Goal: Book appointment/travel/reservation

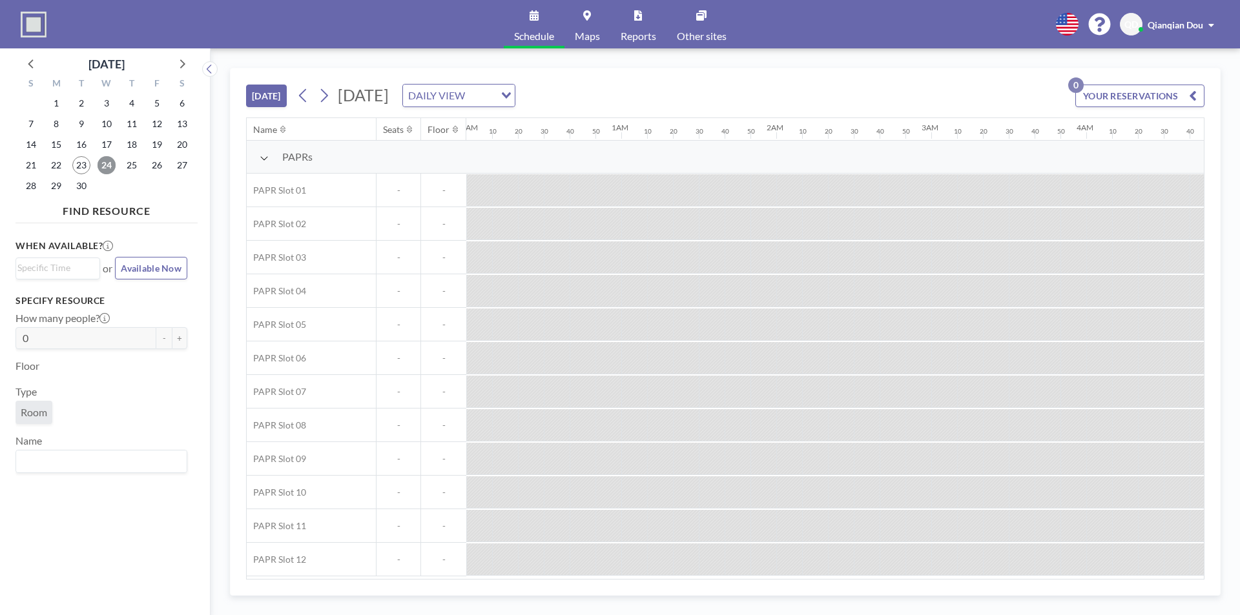
click at [109, 167] on span "24" at bounding box center [107, 165] width 18 height 18
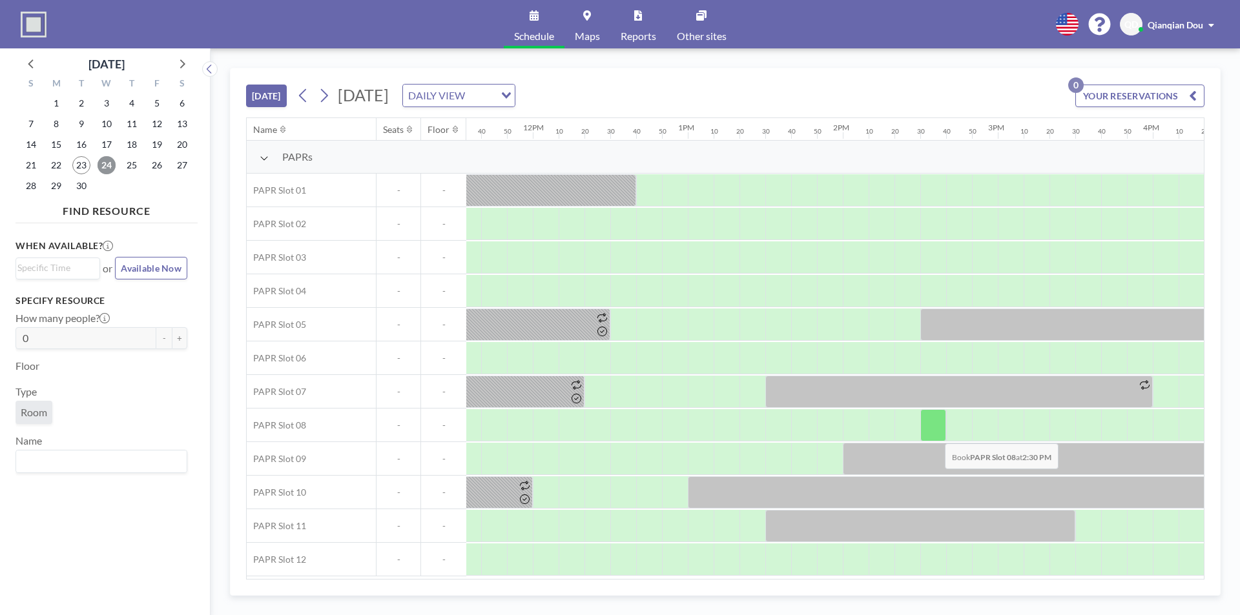
scroll to position [0, 1793]
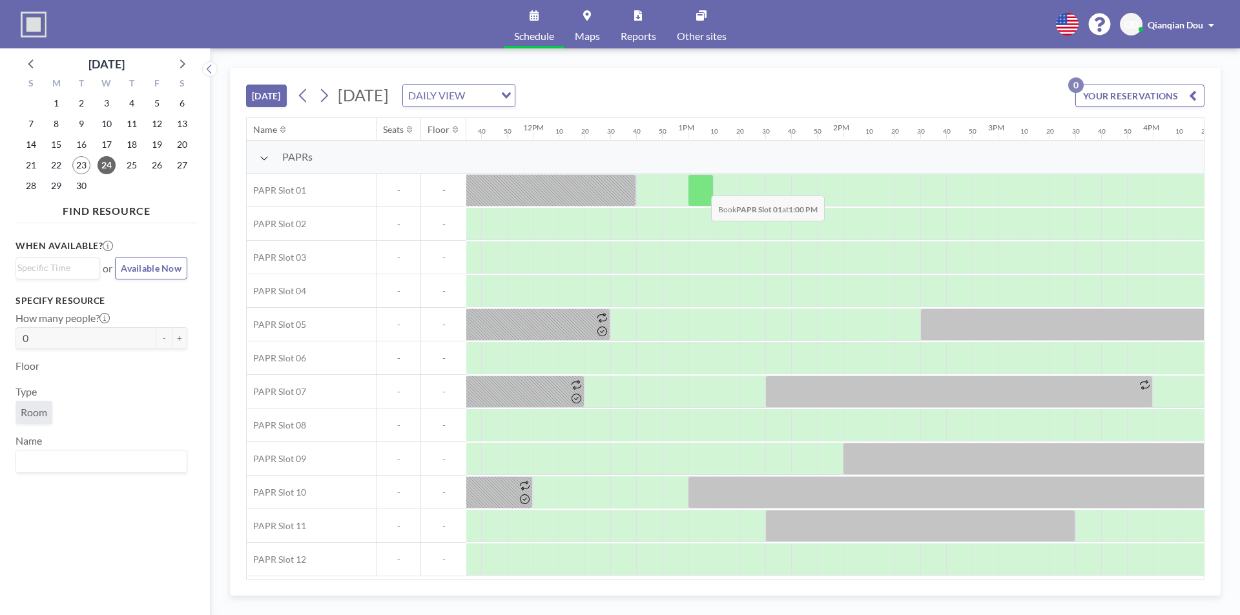
click at [701, 186] on div at bounding box center [701, 190] width 26 height 32
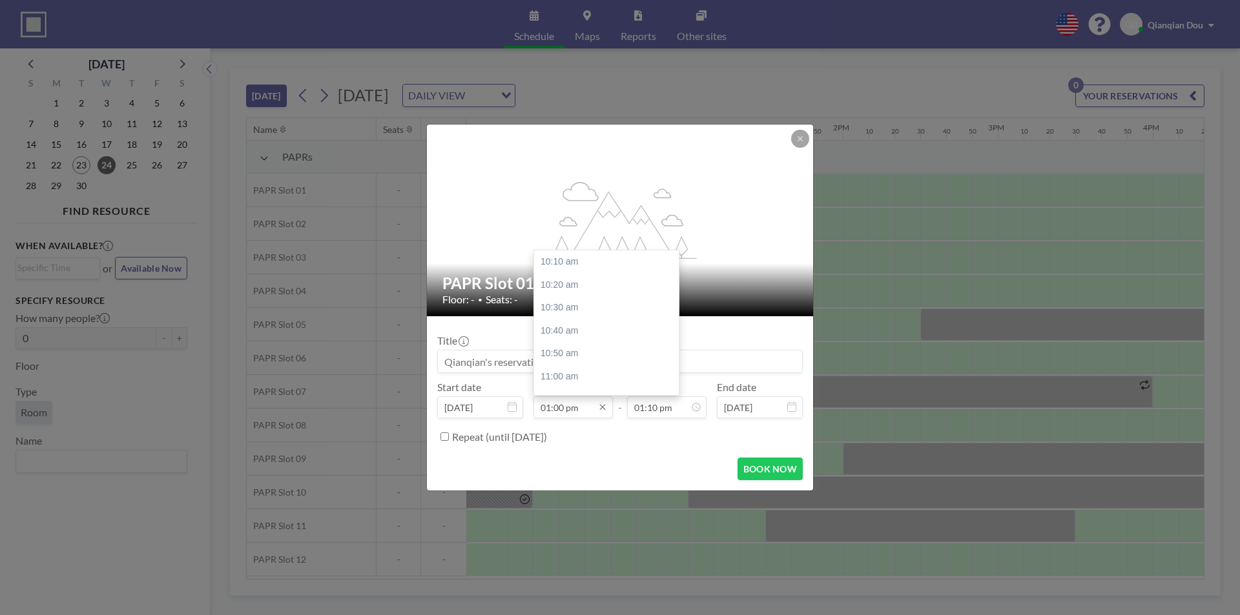
scroll to position [391, 0]
click at [571, 330] on div "01:30 pm" at bounding box center [609, 331] width 151 height 23
type input "01:30 pm"
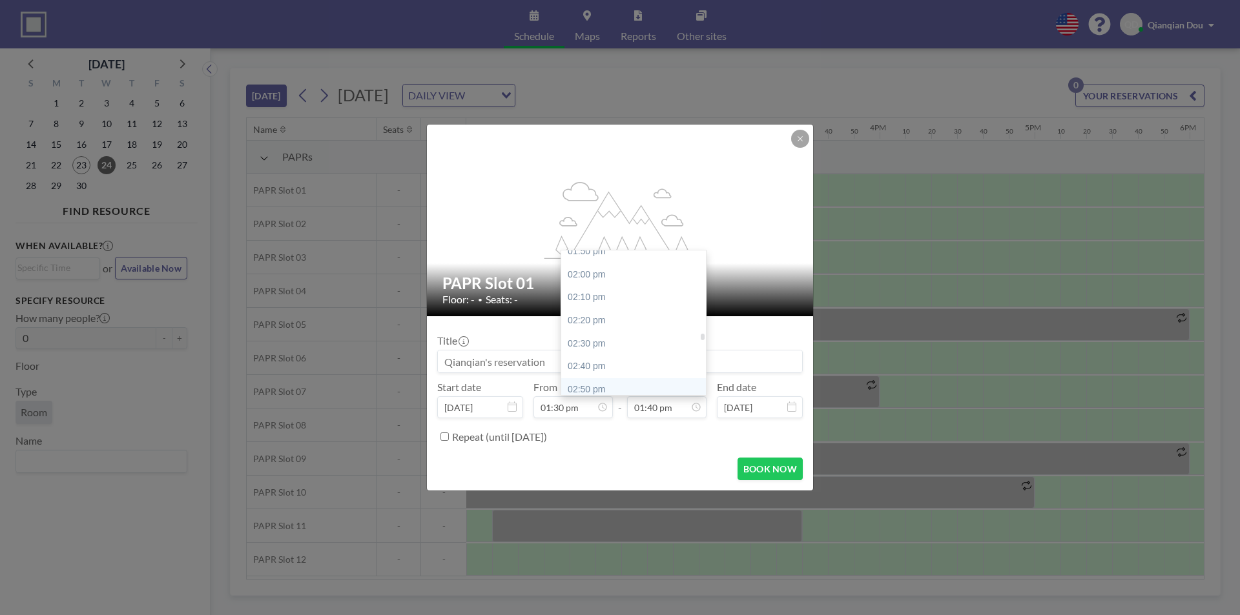
scroll to position [1949, 0]
click at [606, 380] on div "03:00 pm" at bounding box center [636, 380] width 151 height 23
type input "03:00 pm"
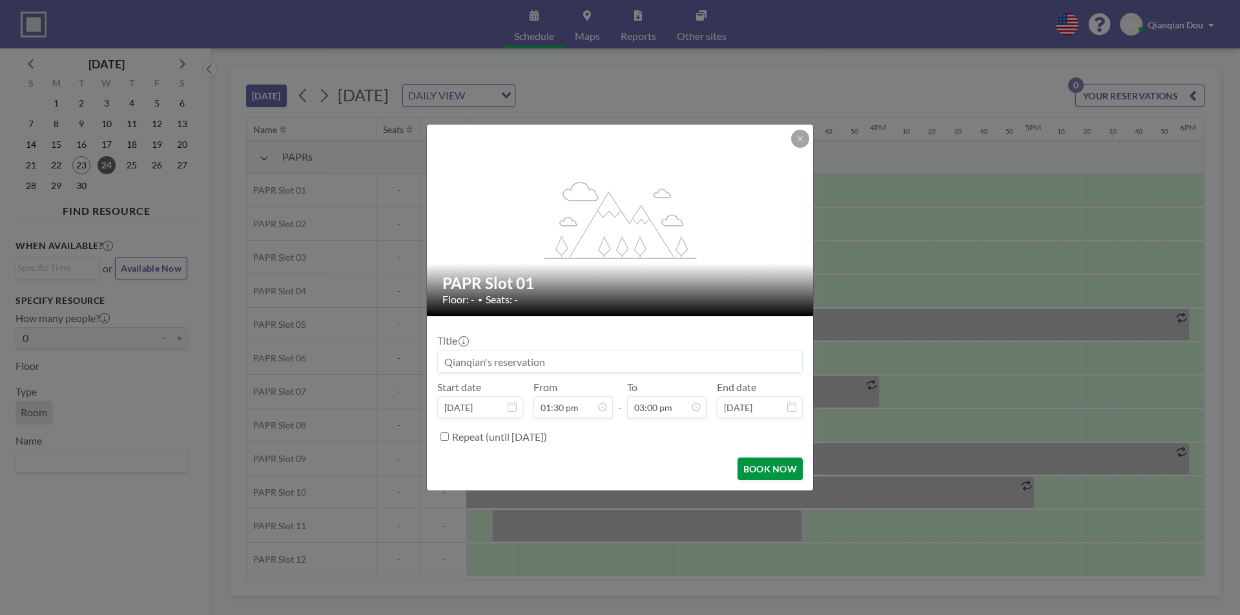
click at [780, 468] on button "BOOK NOW" at bounding box center [769, 469] width 65 height 23
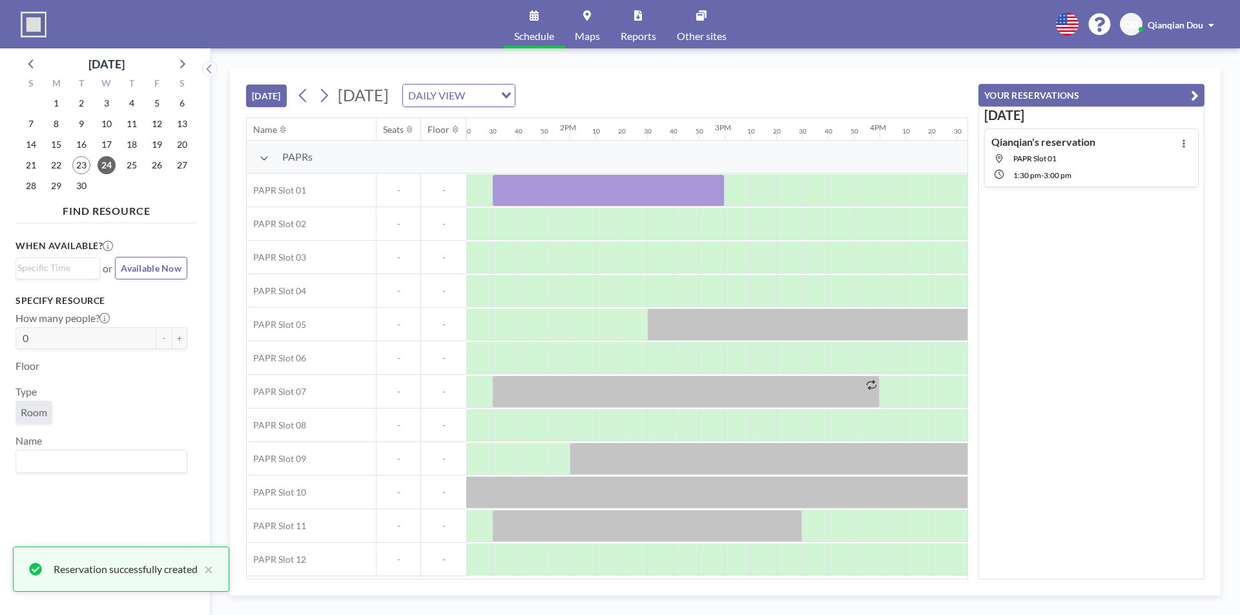
click at [896, 82] on div "[DATE] [DATE] DAILY VIEW Loading..." at bounding box center [607, 92] width 722 height 49
click at [846, 153] on div "PAPRs" at bounding box center [149, 157] width 3939 height 33
click at [944, 71] on div "[DATE] [DATE] DAILY VIEW Loading..." at bounding box center [607, 92] width 722 height 49
